Goal: Information Seeking & Learning: Learn about a topic

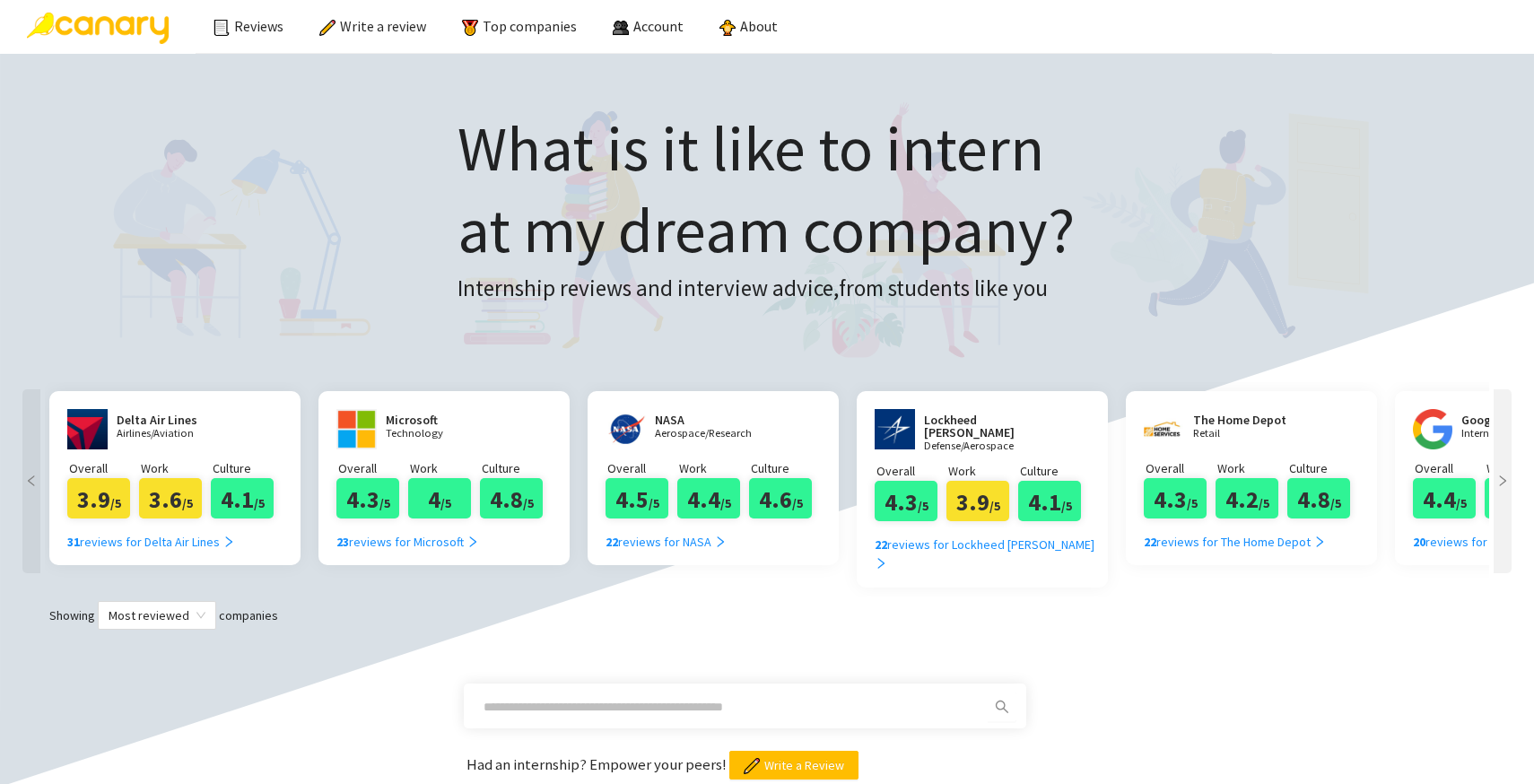
click at [687, 698] on input "text" at bounding box center [723, 707] width 480 height 19
click at [631, 698] on input "text" at bounding box center [723, 707] width 480 height 19
click at [928, 535] on div "22 reviews for Lockheed [PERSON_NAME]" at bounding box center [989, 554] width 229 height 40
click at [535, 698] on input "text" at bounding box center [723, 707] width 480 height 19
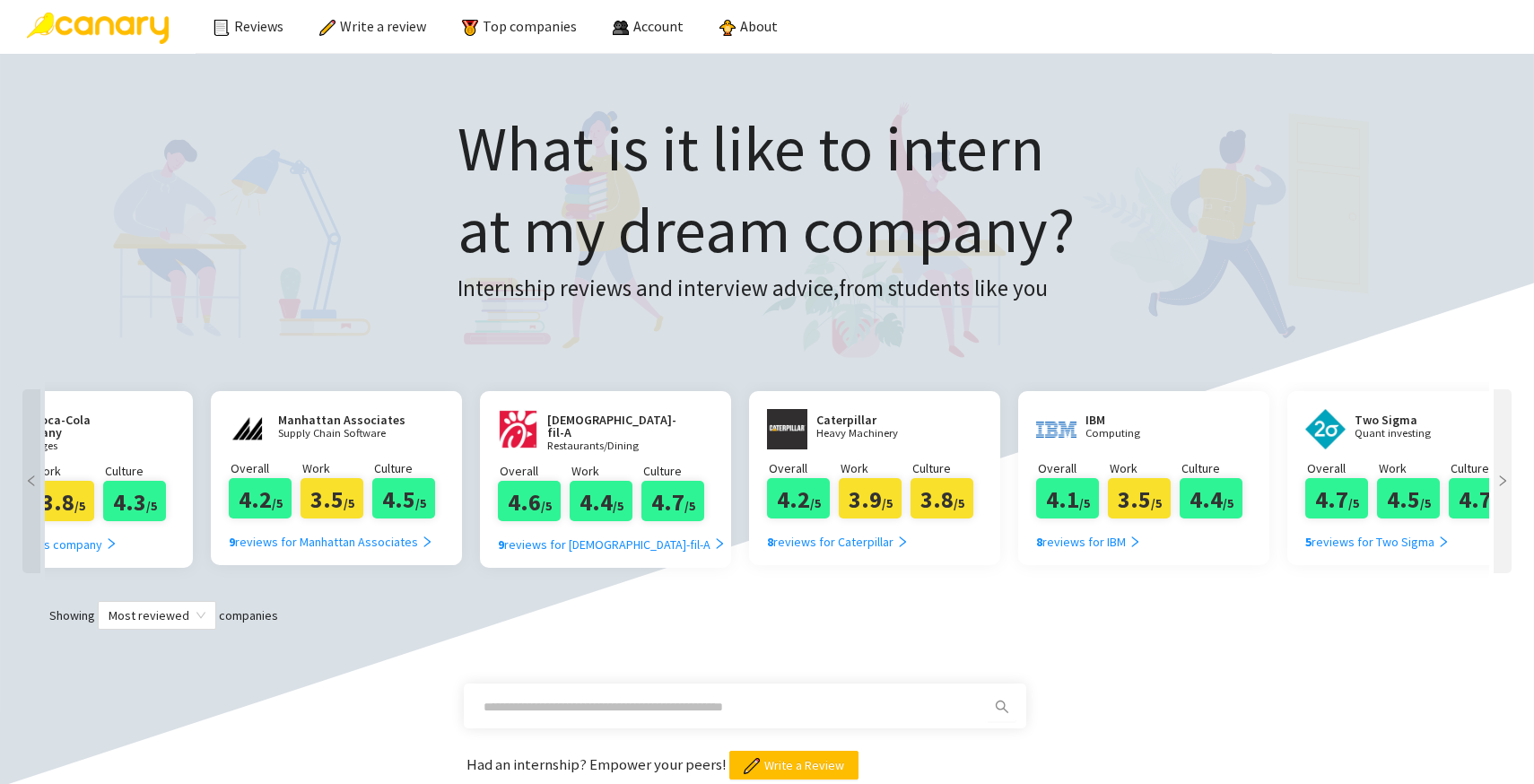
scroll to position [0, 5554]
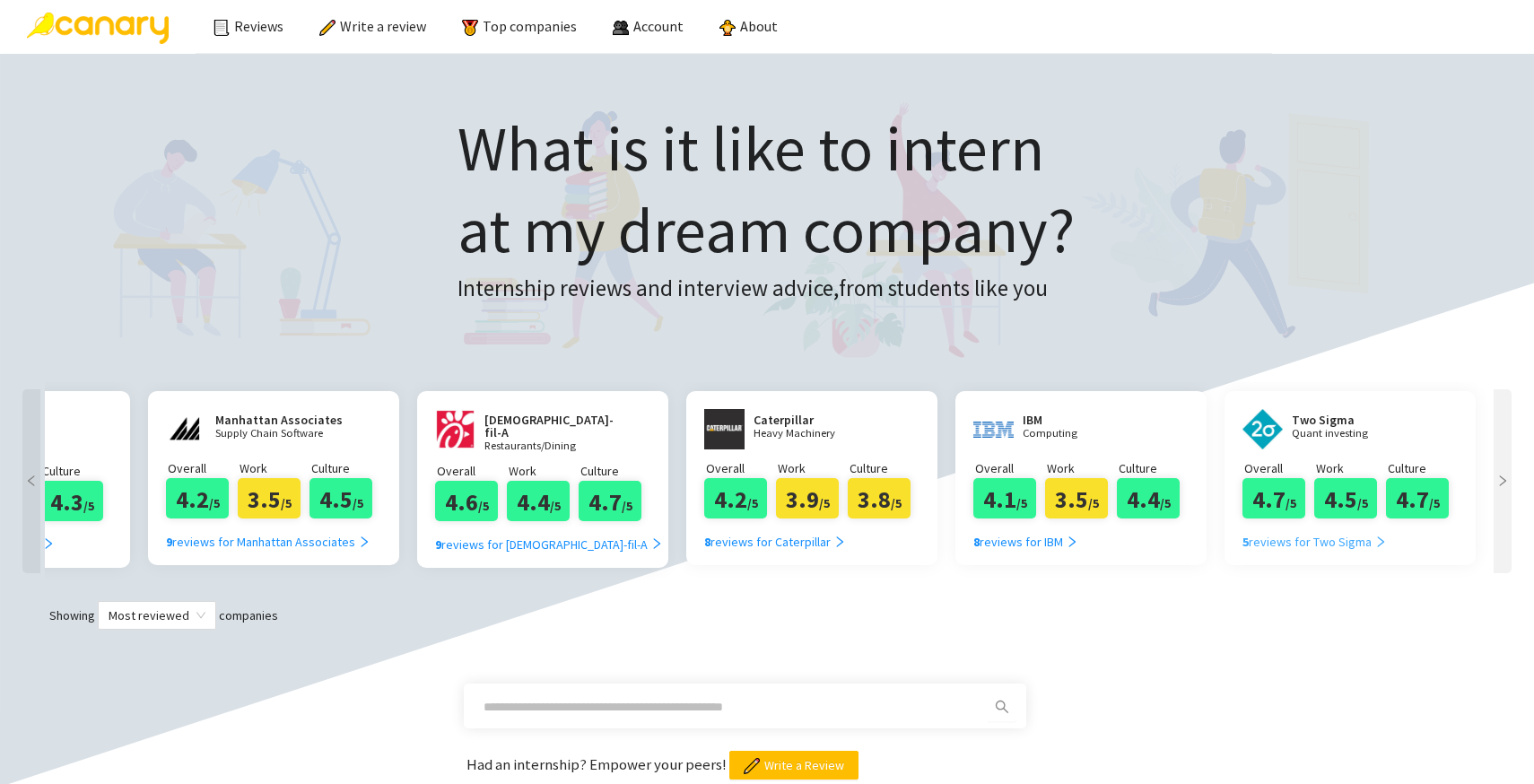
click at [1335, 546] on div "5 reviews for Two Sigma" at bounding box center [1314, 541] width 144 height 19
